Goal: Transaction & Acquisition: Purchase product/service

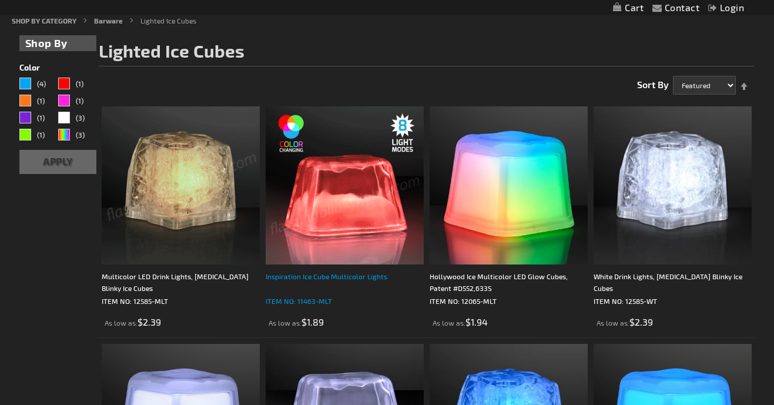
scroll to position [149, 0]
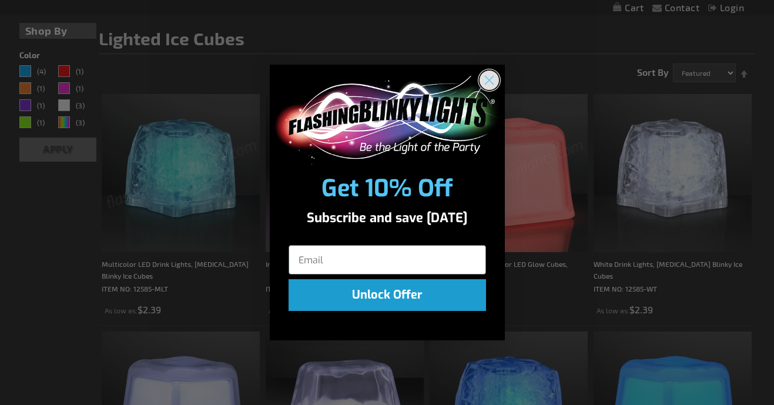
click at [491, 83] on icon "Close dialog" at bounding box center [489, 80] width 8 height 8
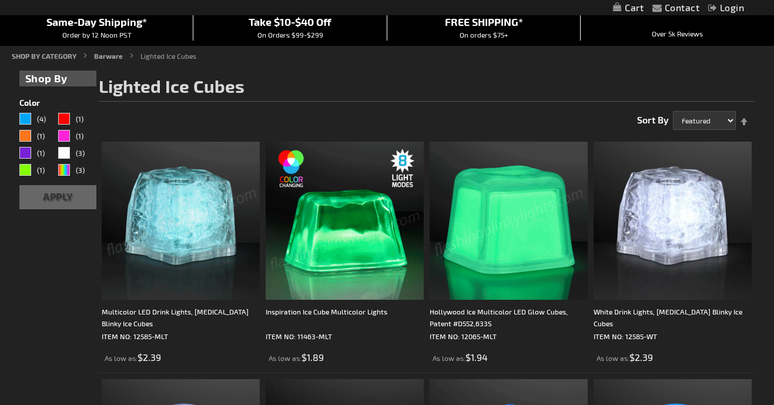
scroll to position [100, 0]
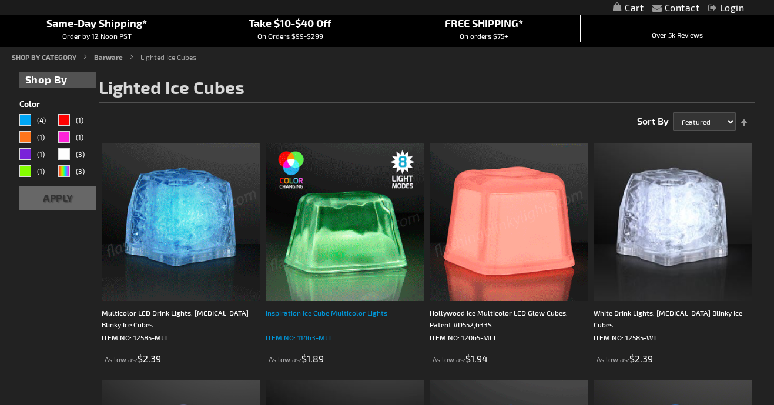
click at [305, 317] on div "Inspiration Ice Cube Multicolor Lights" at bounding box center [345, 319] width 158 height 24
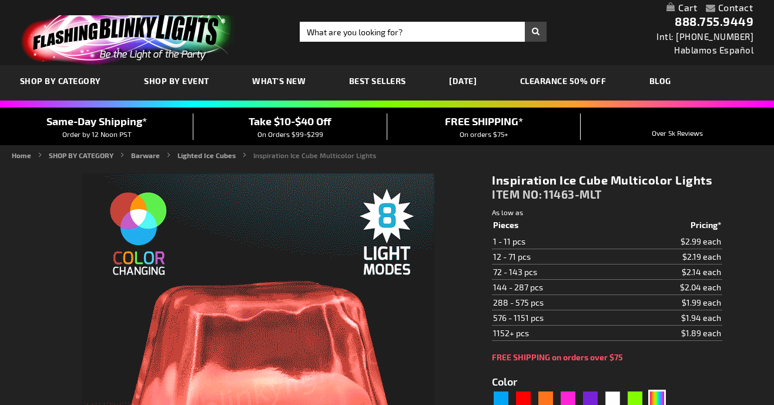
type input "5659"
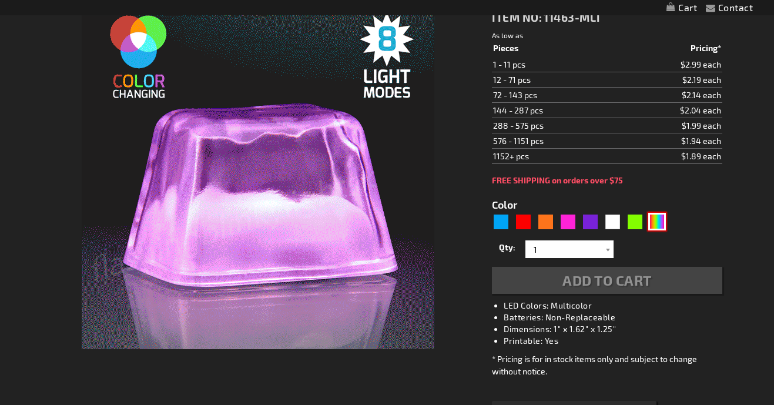
click at [659, 217] on div "Multicolor" at bounding box center [657, 222] width 18 height 18
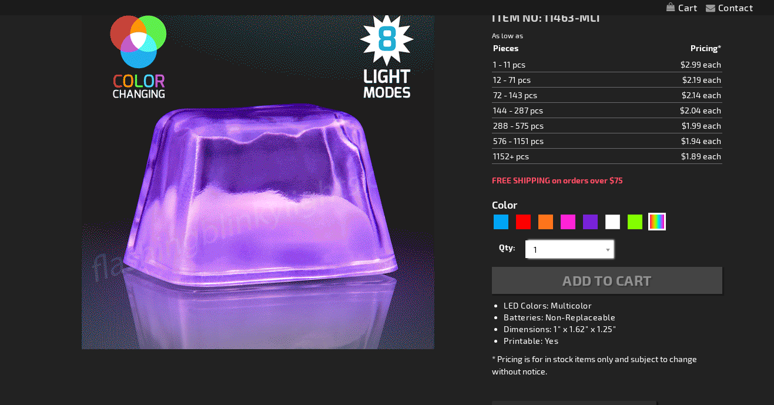
click at [574, 245] on input "1" at bounding box center [570, 249] width 85 height 18
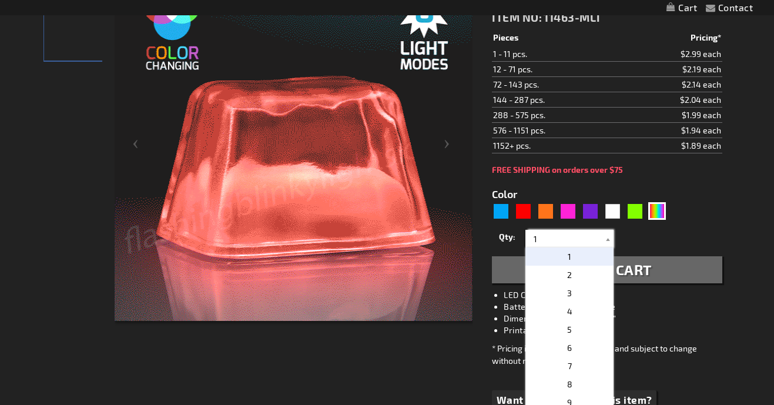
click at [573, 246] on input "1" at bounding box center [570, 239] width 85 height 18
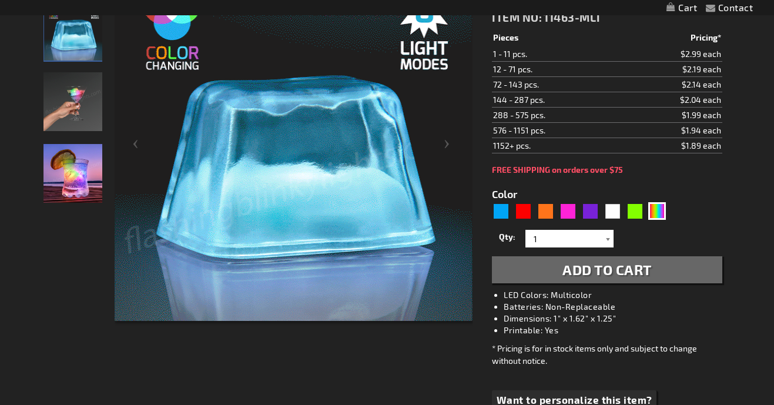
click at [605, 245] on div at bounding box center [608, 239] width 12 height 18
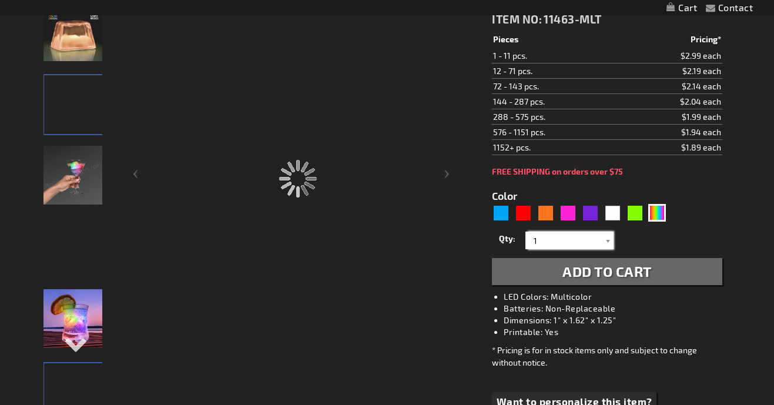
click at [587, 236] on input "1" at bounding box center [570, 241] width 85 height 18
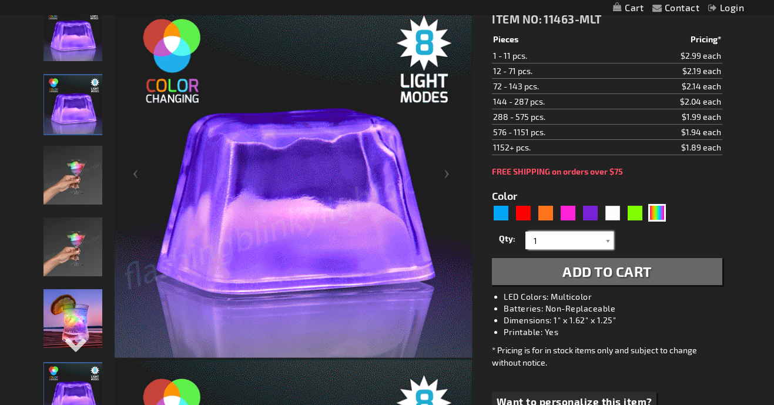
click at [510, 242] on div "Qty 1 2 3 4 5 6 7 8 9 10 11 12 24 36 48 60 72 84 96 108 120 132 144 156 168" at bounding box center [607, 241] width 230 height 24
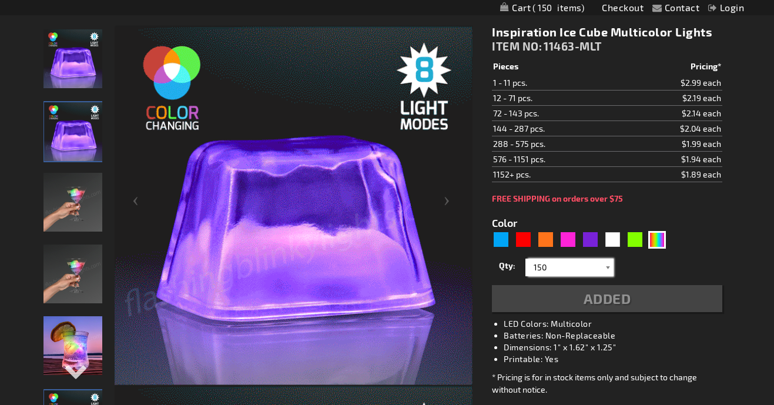
type input "150"
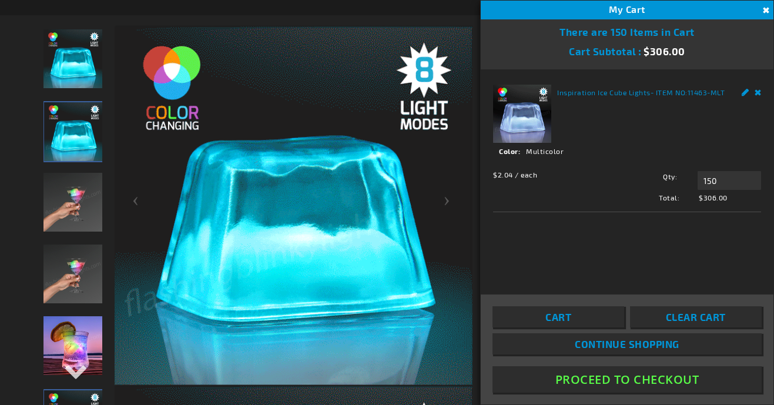
click at [766, 15] on button "Close" at bounding box center [764, 10] width 13 height 13
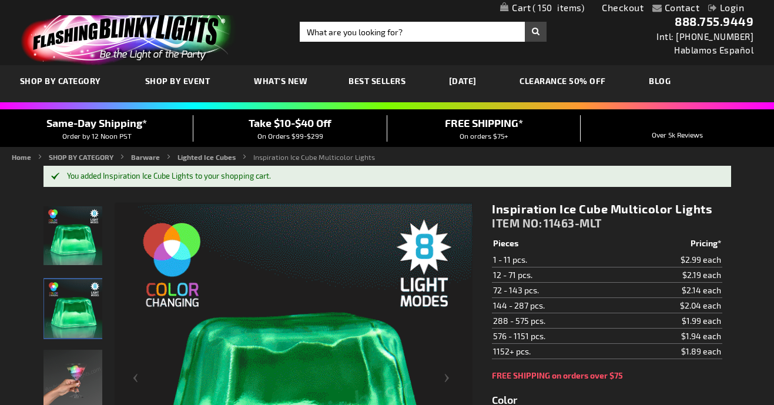
scroll to position [-1, 0]
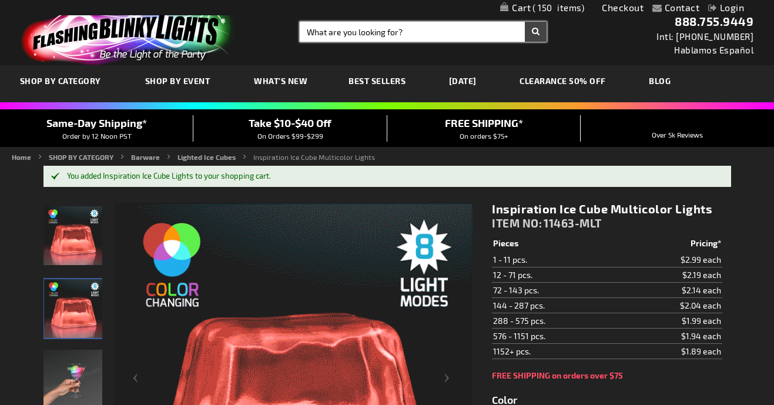
click at [326, 36] on input "Search" at bounding box center [423, 32] width 247 height 20
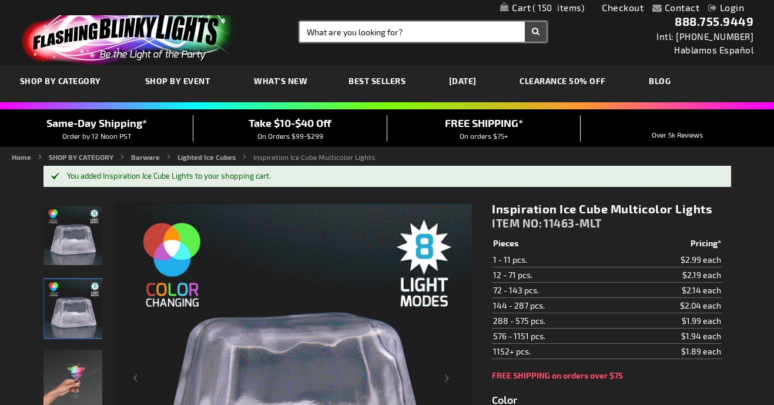
scroll to position [0, 0]
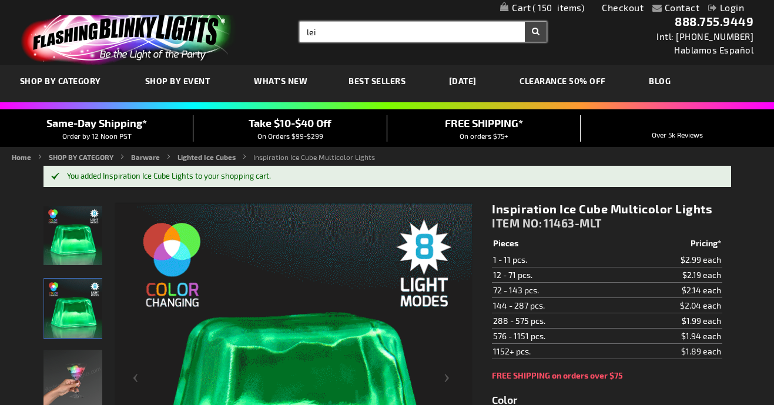
type input "lei"
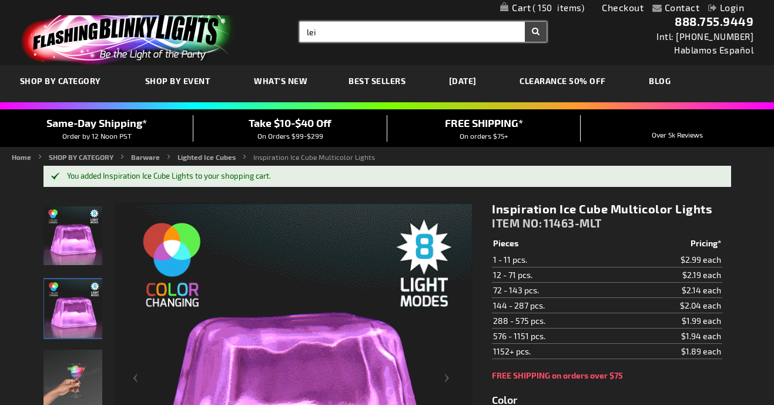
click at [536, 32] on button "Search" at bounding box center [536, 32] width 22 height 20
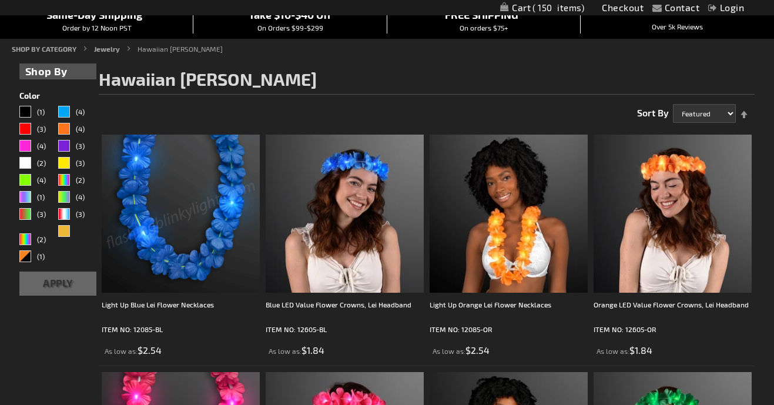
scroll to position [144, 0]
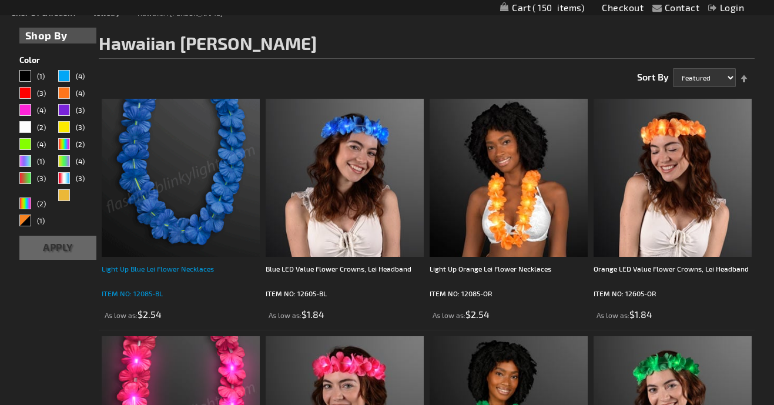
click at [169, 269] on div "Light Up Blue Lei Flower Necklaces" at bounding box center [181, 275] width 158 height 24
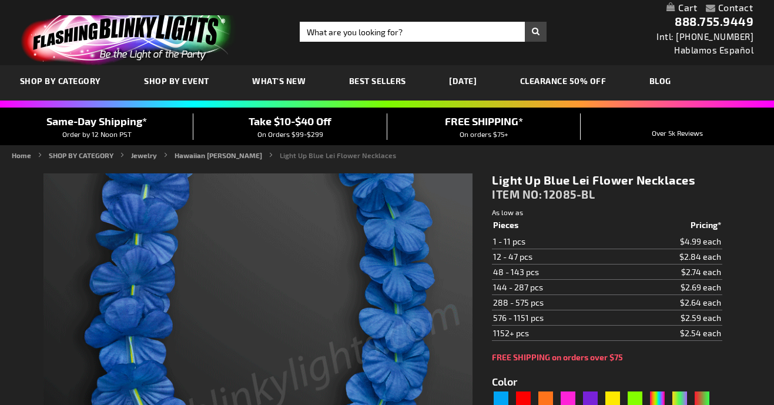
type input "5629"
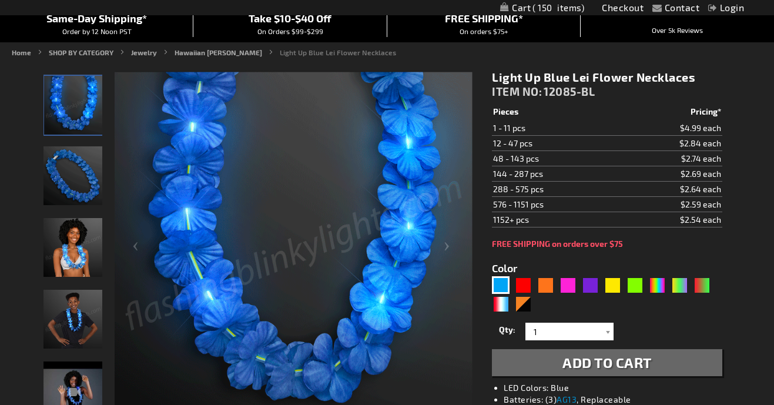
scroll to position [105, 0]
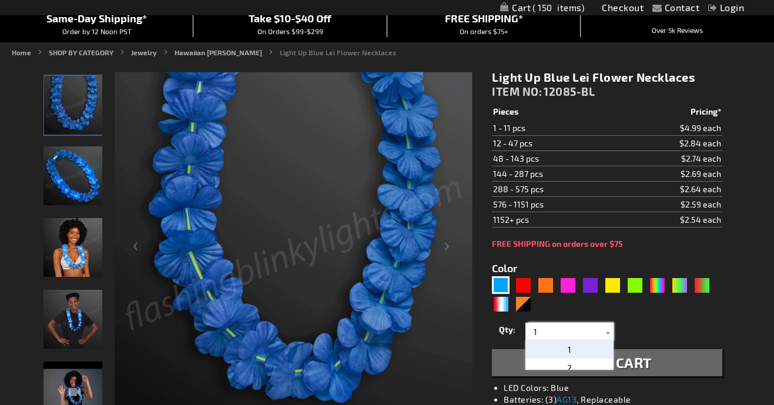
click at [555, 340] on input "1" at bounding box center [570, 332] width 85 height 18
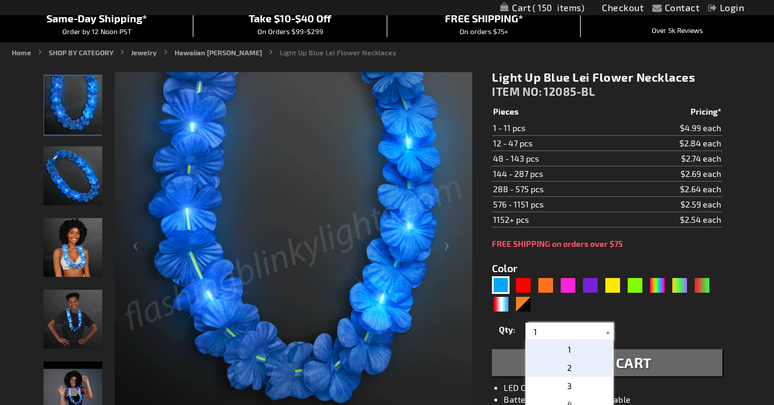
scroll to position [11, 0]
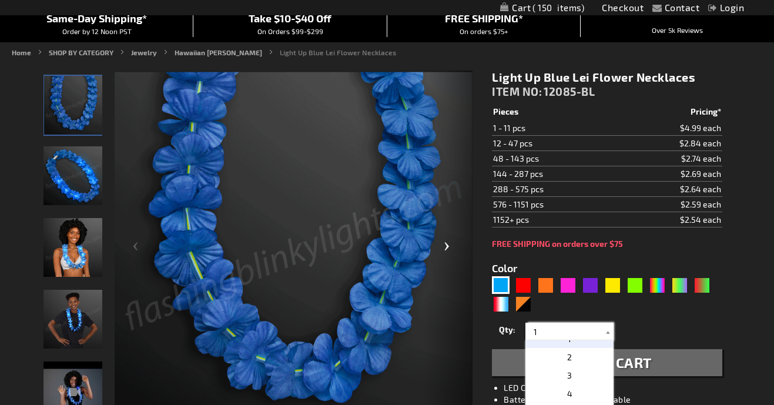
drag, startPoint x: 533, startPoint y: 332, endPoint x: 459, endPoint y: 323, distance: 73.9
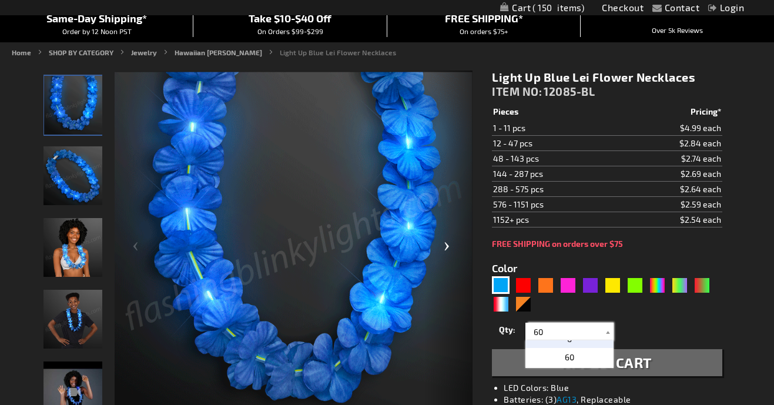
scroll to position [0, 0]
type input "6"
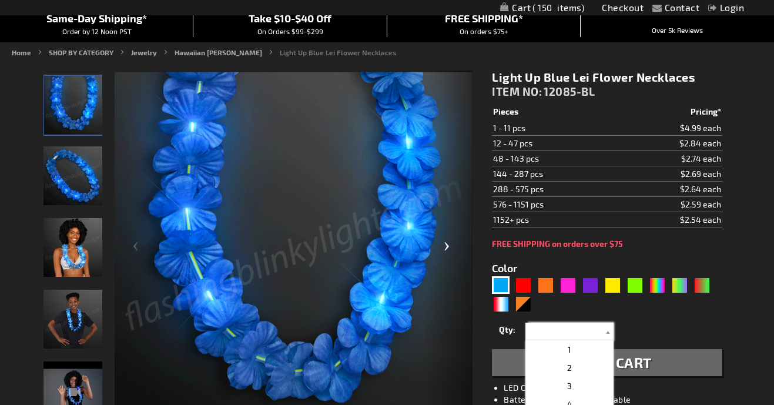
type input "7"
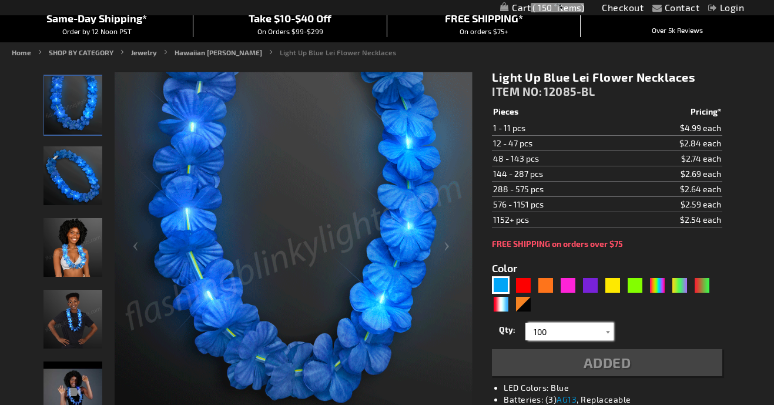
type input "100"
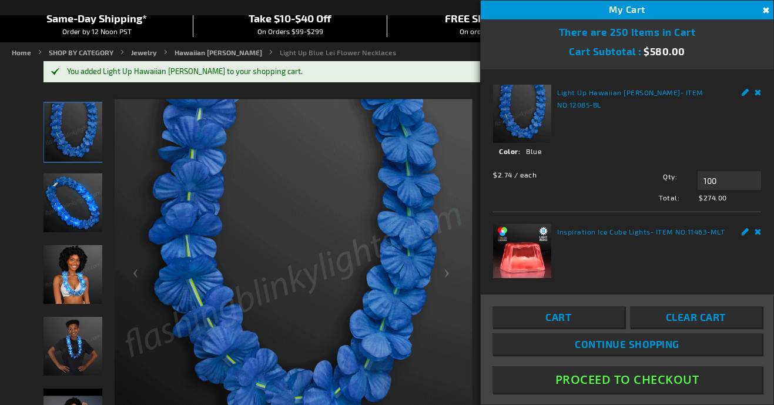
click at [767, 8] on button "Close" at bounding box center [764, 10] width 13 height 13
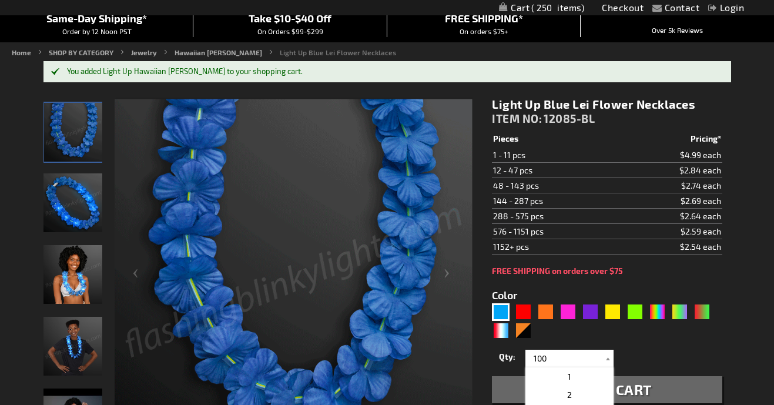
click at [276, 67] on div "You added Light Up Hawaiian Leis to your shopping cart." at bounding box center [393, 71] width 652 height 9
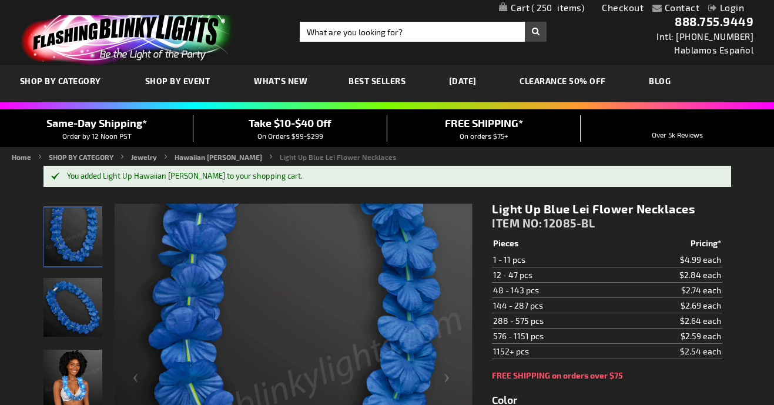
scroll to position [-1, 0]
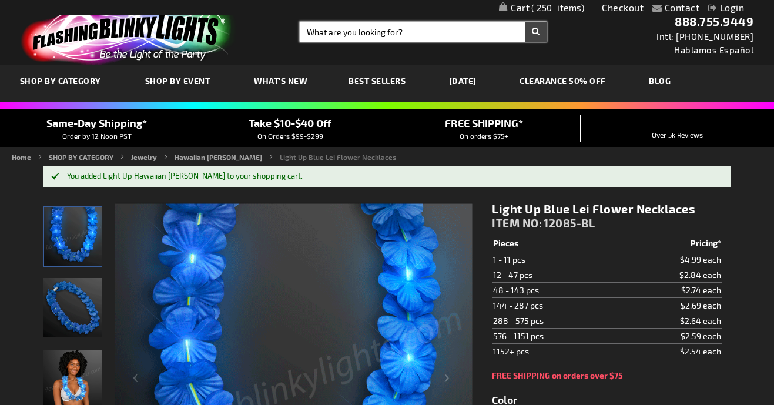
click at [343, 33] on input "Search" at bounding box center [423, 32] width 247 height 20
type input "tambourine"
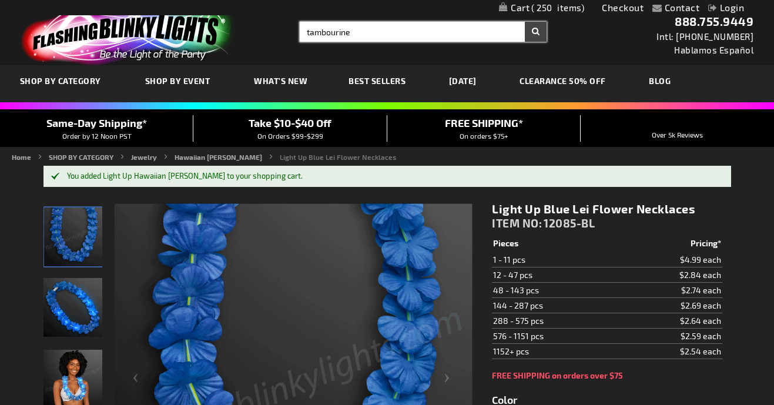
click at [536, 32] on button "Search" at bounding box center [536, 32] width 22 height 20
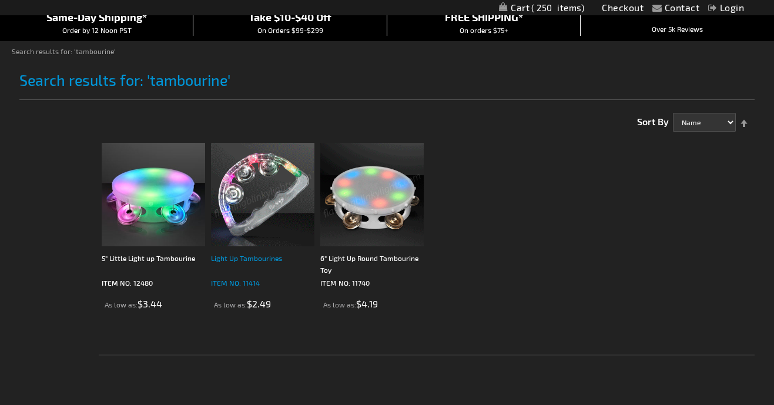
click at [249, 260] on div "Light Up Tambourines" at bounding box center [262, 264] width 103 height 24
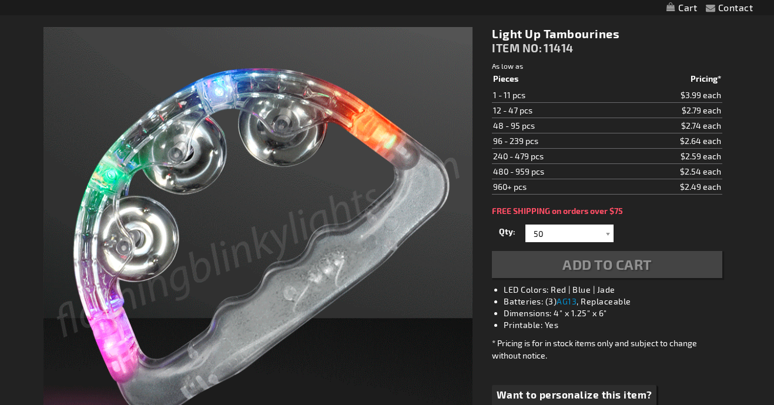
scroll to position [146, 0]
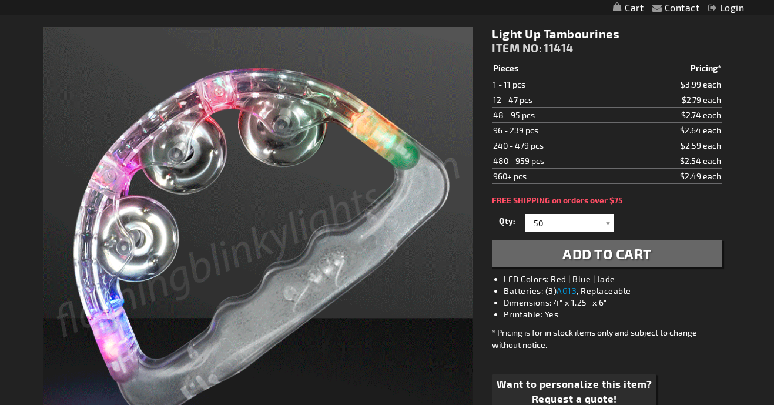
type input "50"
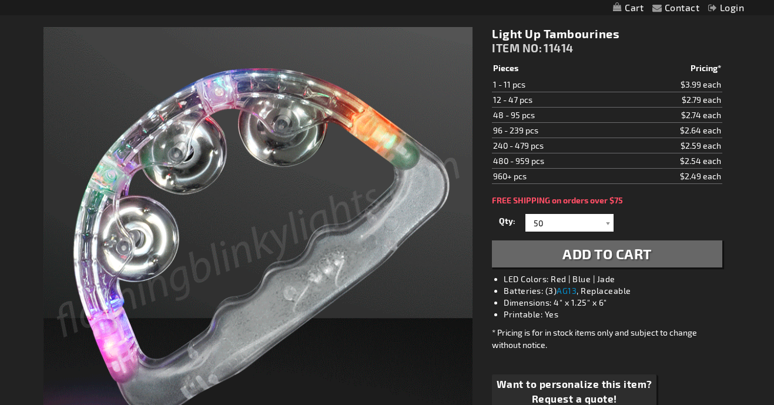
scroll to position [0, 0]
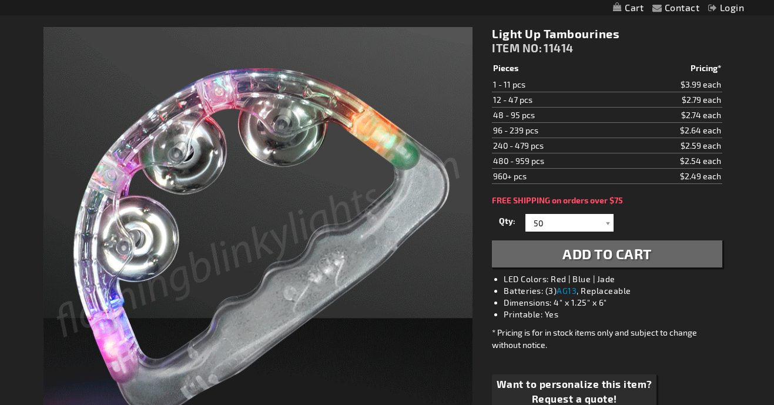
click at [566, 251] on span "Add to Cart" at bounding box center [607, 253] width 89 height 17
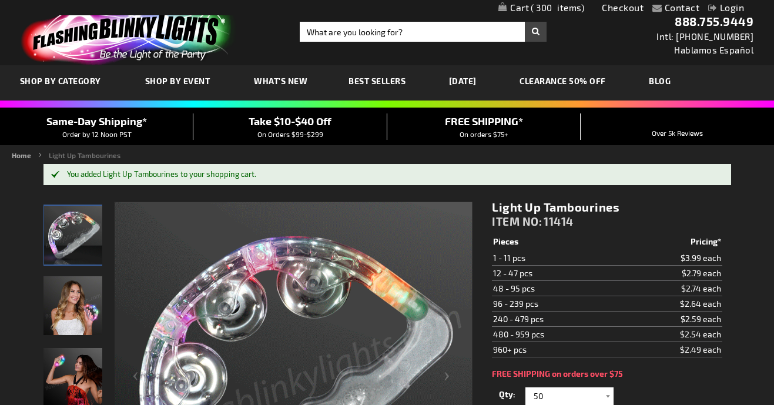
click at [540, 10] on span "300" at bounding box center [557, 7] width 53 height 11
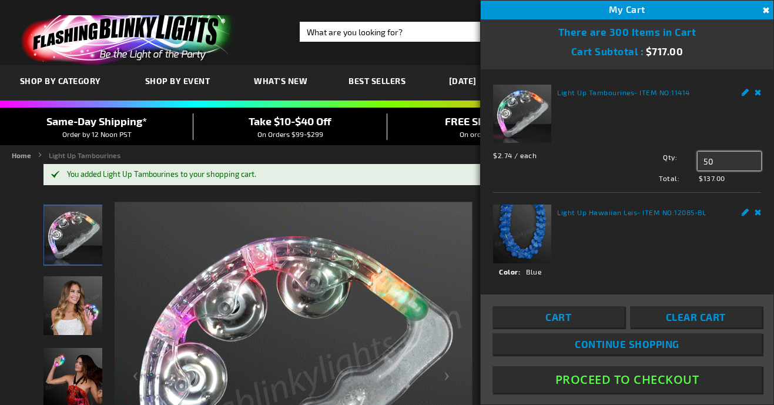
drag, startPoint x: 725, startPoint y: 165, endPoint x: 674, endPoint y: 159, distance: 52.1
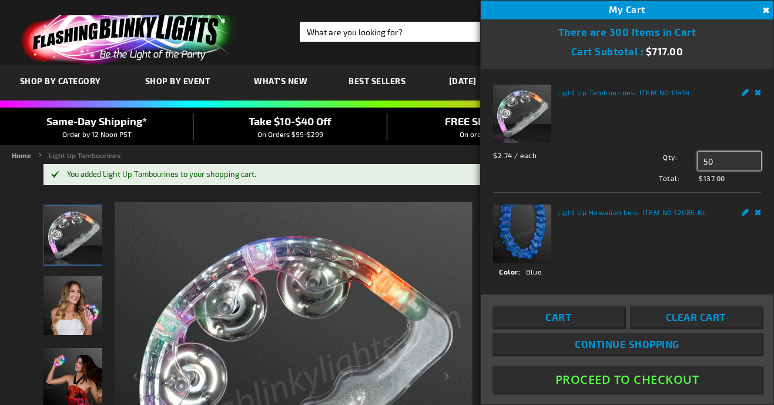
click at [674, 159] on div "Qty 50 Update" at bounding box center [688, 161] width 148 height 19
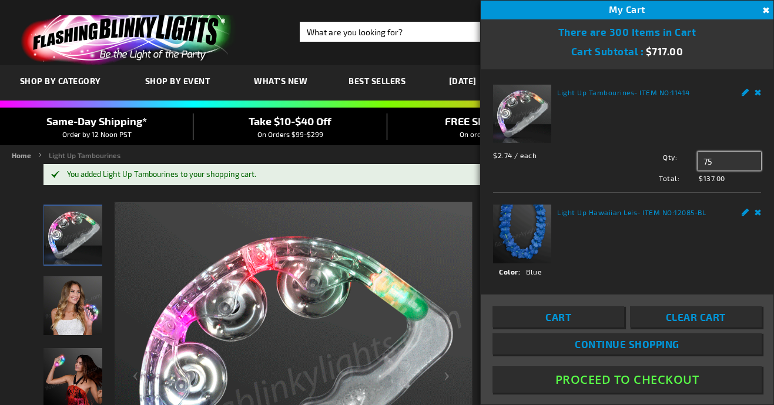
type input "75"
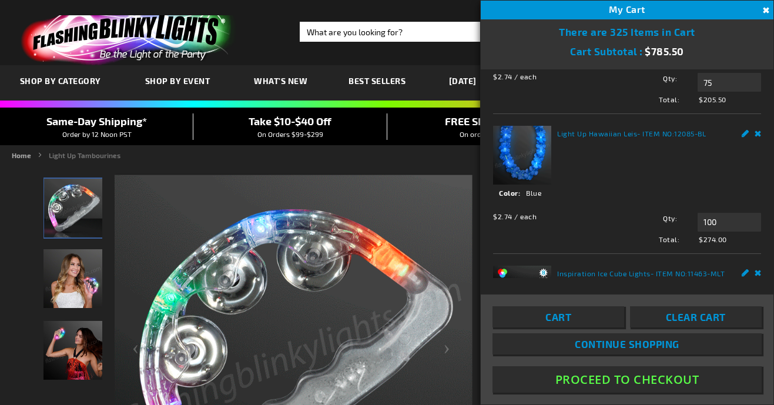
scroll to position [93, 0]
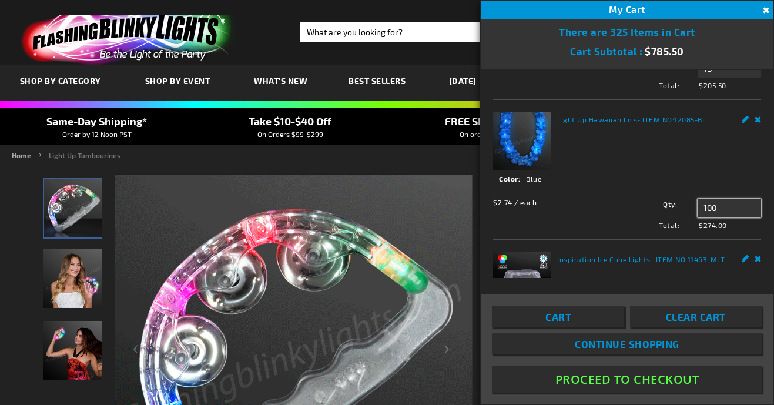
drag, startPoint x: 734, startPoint y: 210, endPoint x: 700, endPoint y: 210, distance: 34.1
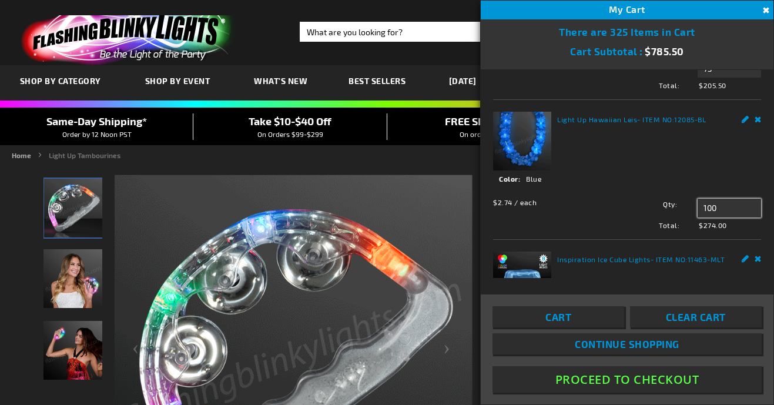
click at [701, 210] on input "100" at bounding box center [729, 208] width 63 height 19
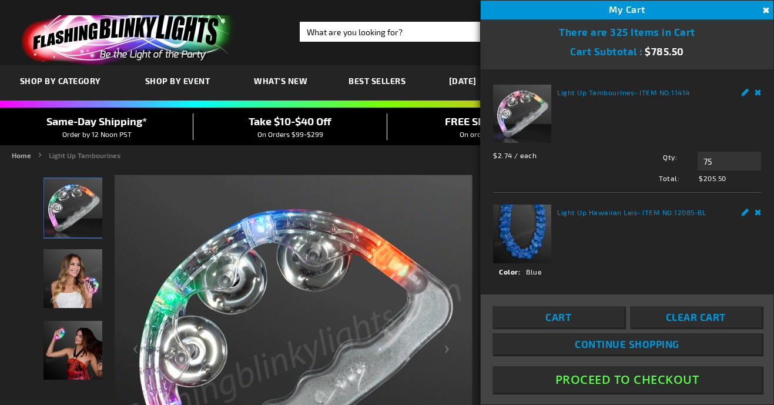
scroll to position [0, 0]
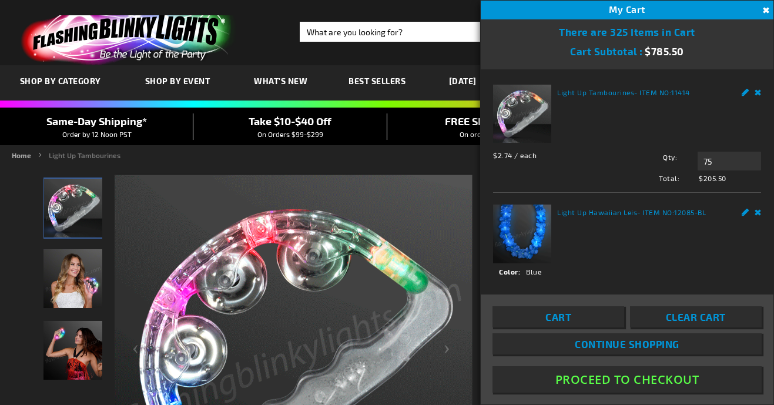
click at [757, 93] on link "Remove" at bounding box center [758, 91] width 7 height 12
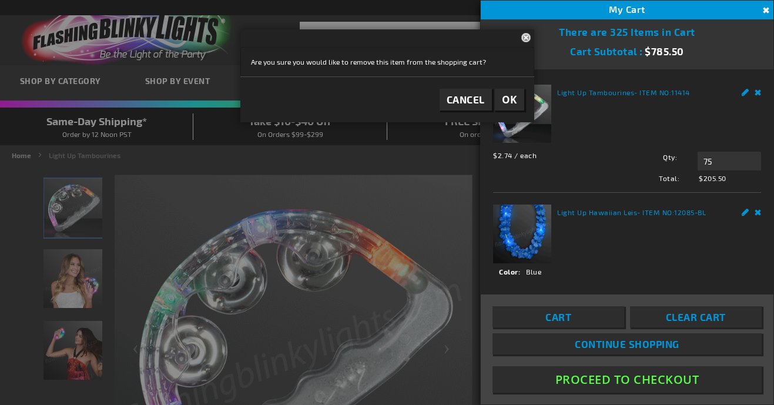
click at [511, 97] on span "OK" at bounding box center [509, 100] width 15 height 14
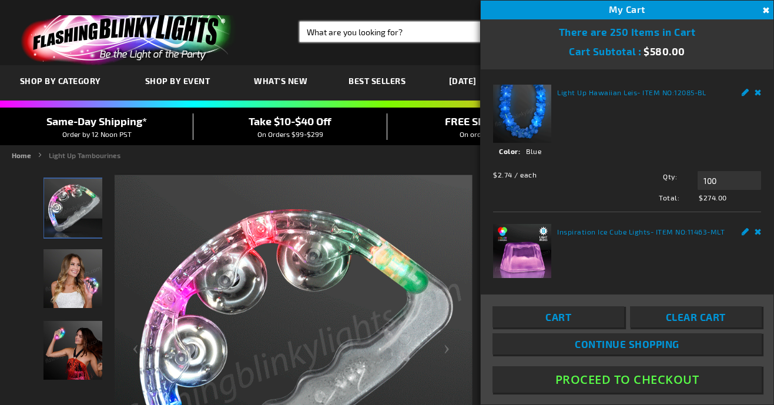
click at [399, 39] on input "Search" at bounding box center [423, 32] width 247 height 20
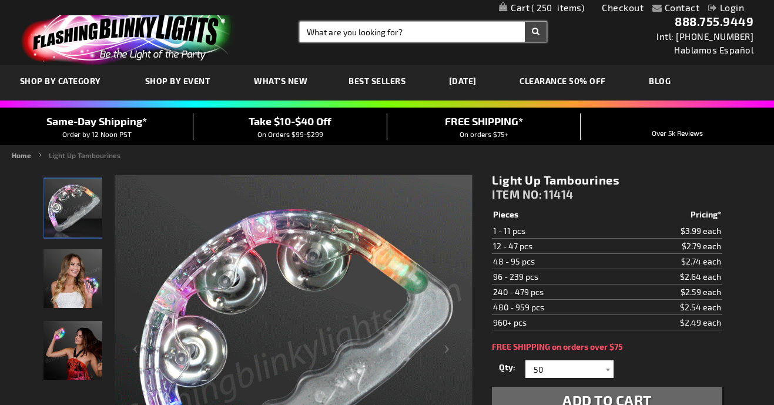
click at [393, 32] on input "Search" at bounding box center [423, 32] width 247 height 20
type input "ice cube"
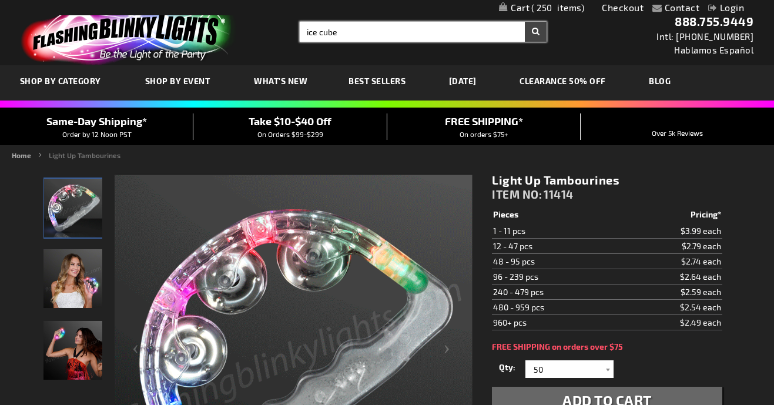
click at [536, 32] on button "Search" at bounding box center [536, 32] width 22 height 20
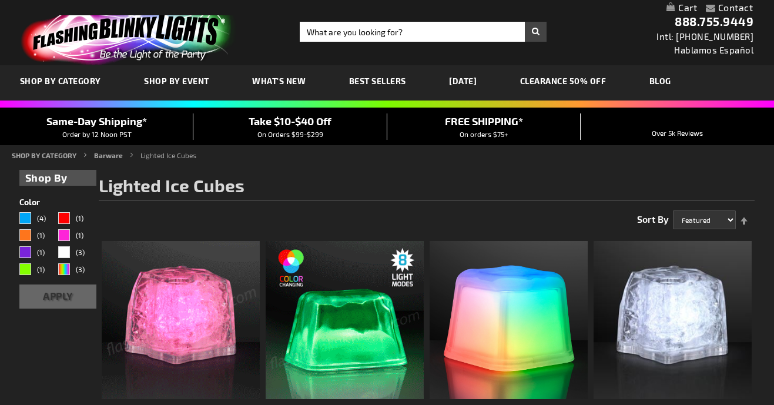
scroll to position [185, 0]
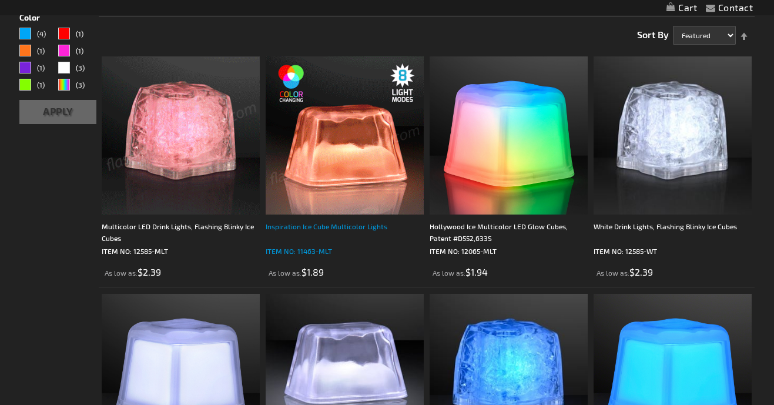
click at [322, 230] on div "Inspiration Ice Cube Multicolor Lights" at bounding box center [345, 232] width 158 height 24
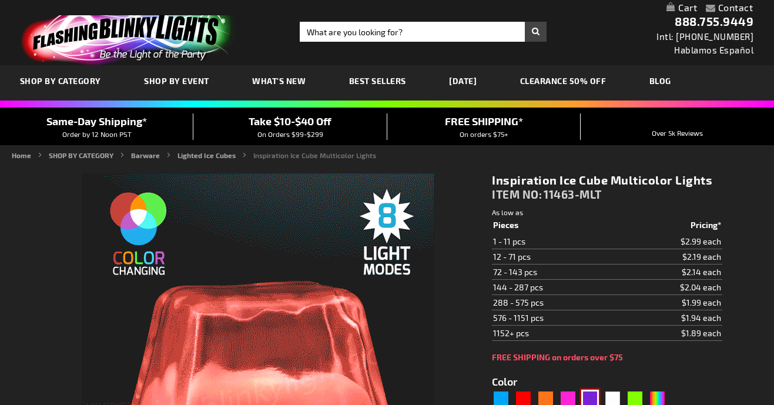
click at [591, 390] on div "Purple" at bounding box center [590, 399] width 18 height 18
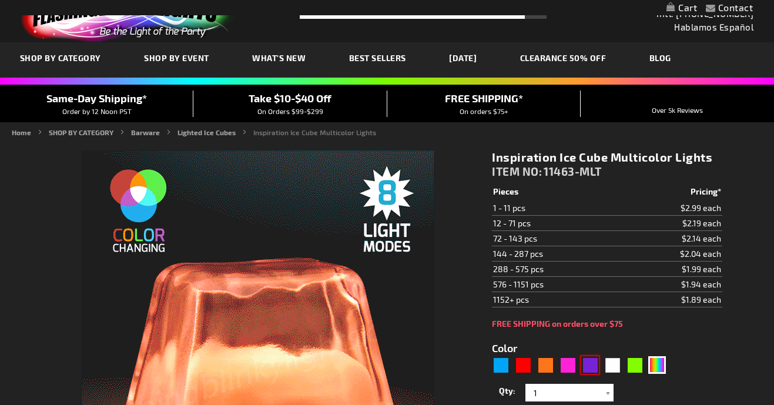
scroll to position [89, 0]
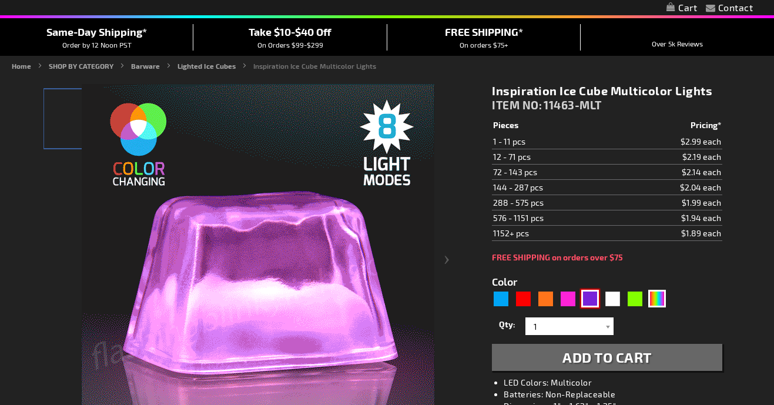
click at [593, 302] on div "Purple" at bounding box center [590, 299] width 18 height 18
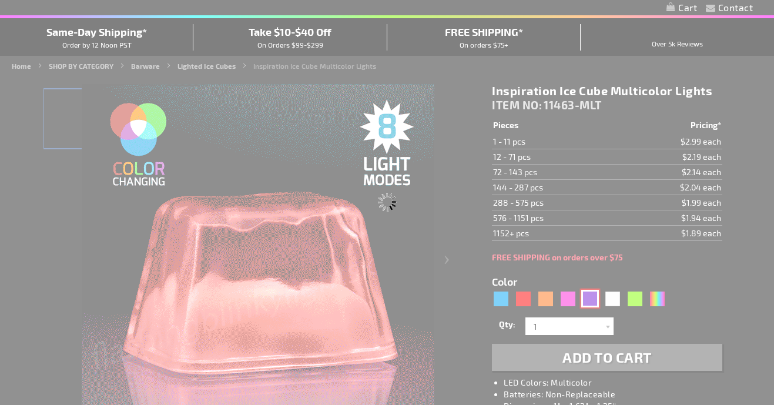
type input "5640"
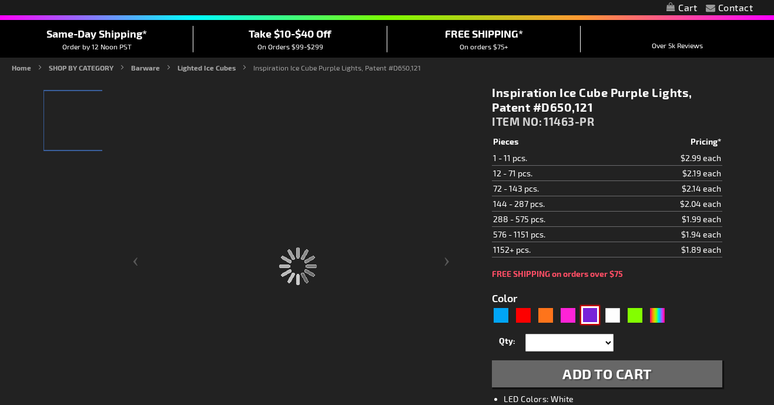
type input "11463-PR"
type input "Customize - Inspiration Ice Cube Purple Lights, Patent #D650,121 - ITEM NO: 114…"
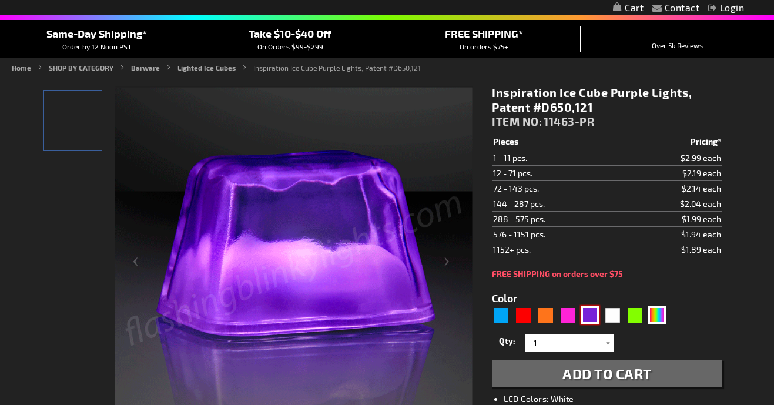
scroll to position [168, 0]
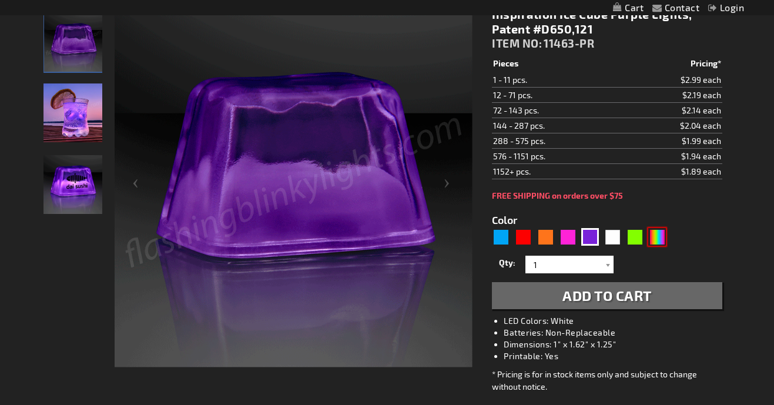
click at [655, 235] on div "Multicolor" at bounding box center [657, 237] width 18 height 18
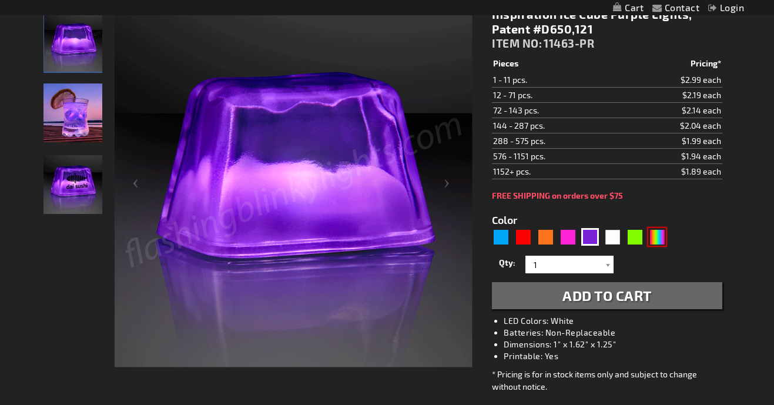
type input "5659"
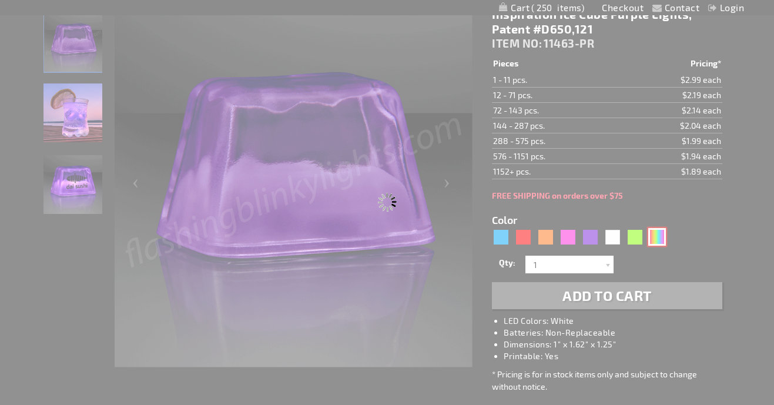
type input "11463-MLT"
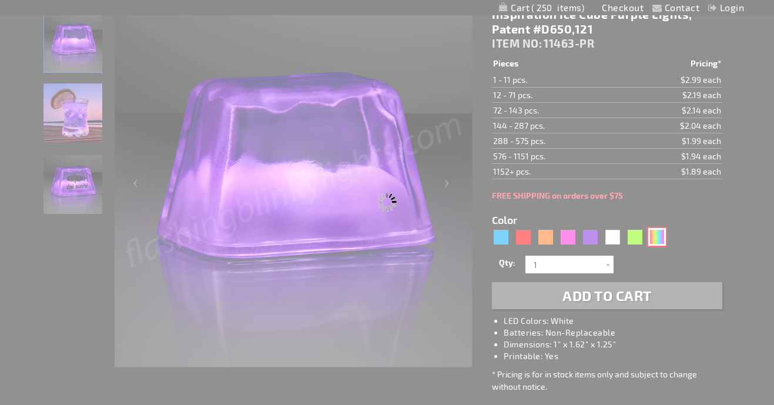
type input "Customize - Inspiration Ice Cube Multicolor Lights - ITEM NO: 11463-MLT"
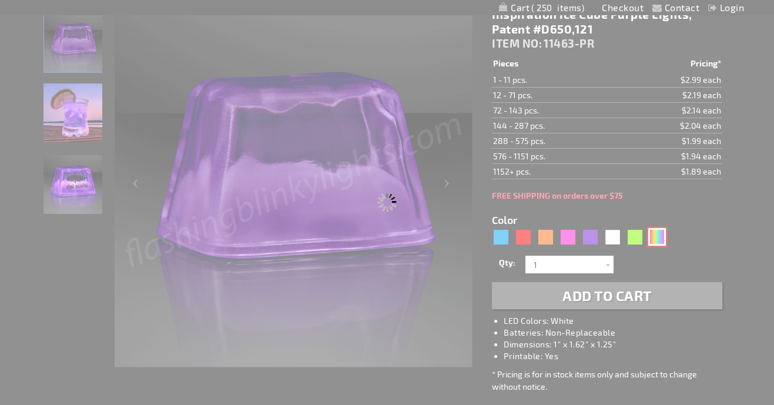
select select
